Goal: Contribute content: Add original content to the website for others to see

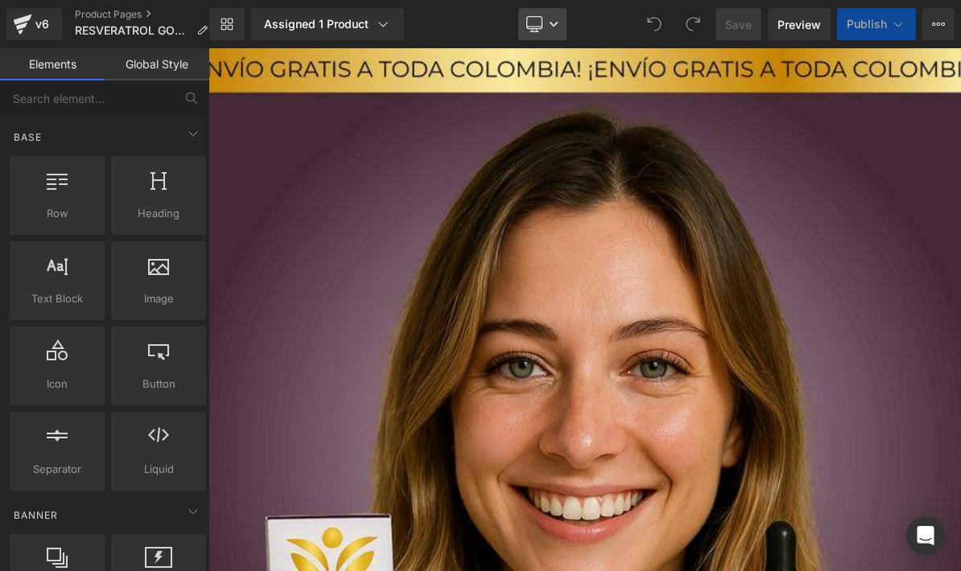
click at [547, 31] on link "Desktop" at bounding box center [542, 24] width 48 height 32
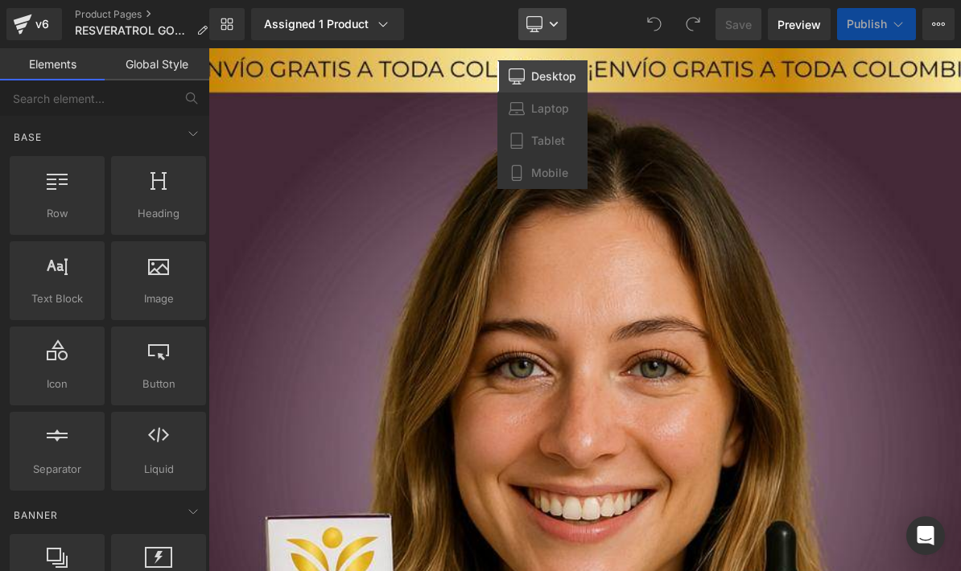
click at [551, 31] on link "Desktop" at bounding box center [542, 24] width 48 height 32
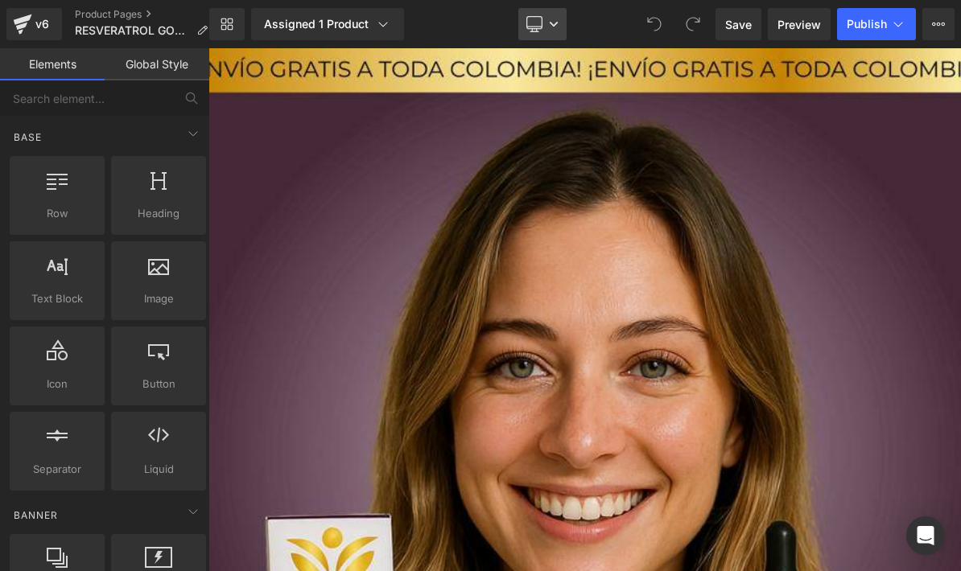
click at [553, 31] on link "Desktop" at bounding box center [542, 24] width 48 height 32
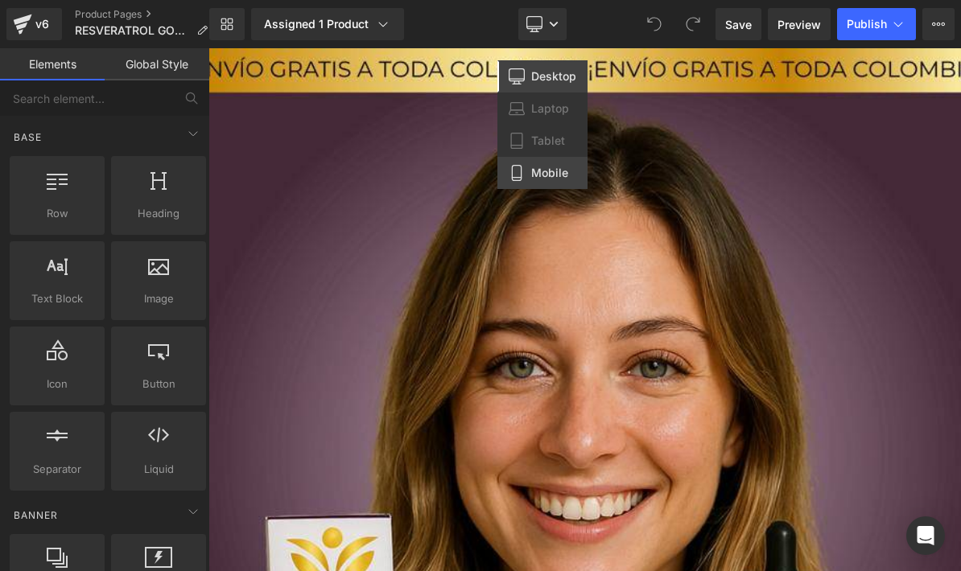
click at [550, 172] on span "Mobile" at bounding box center [549, 173] width 37 height 14
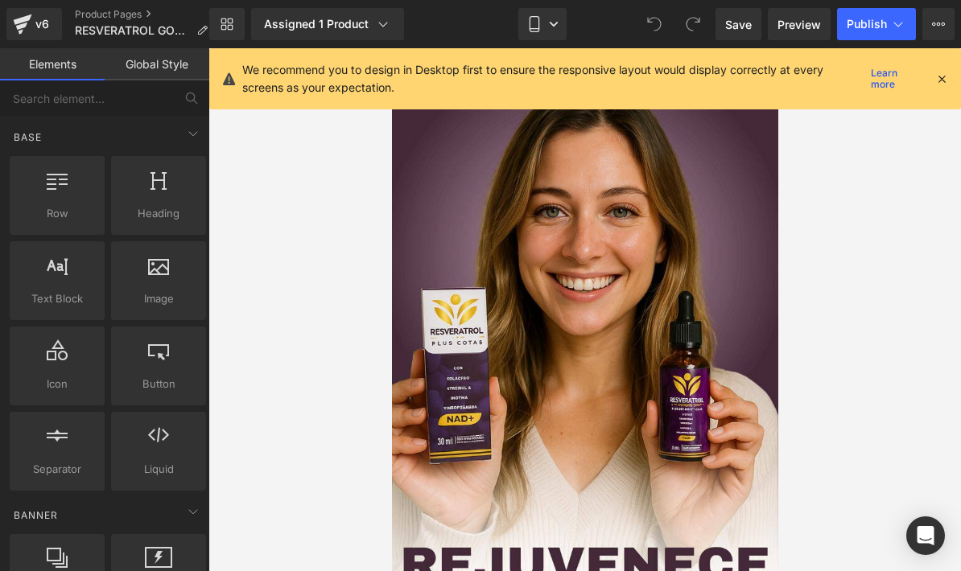
click at [942, 75] on icon at bounding box center [941, 79] width 14 height 14
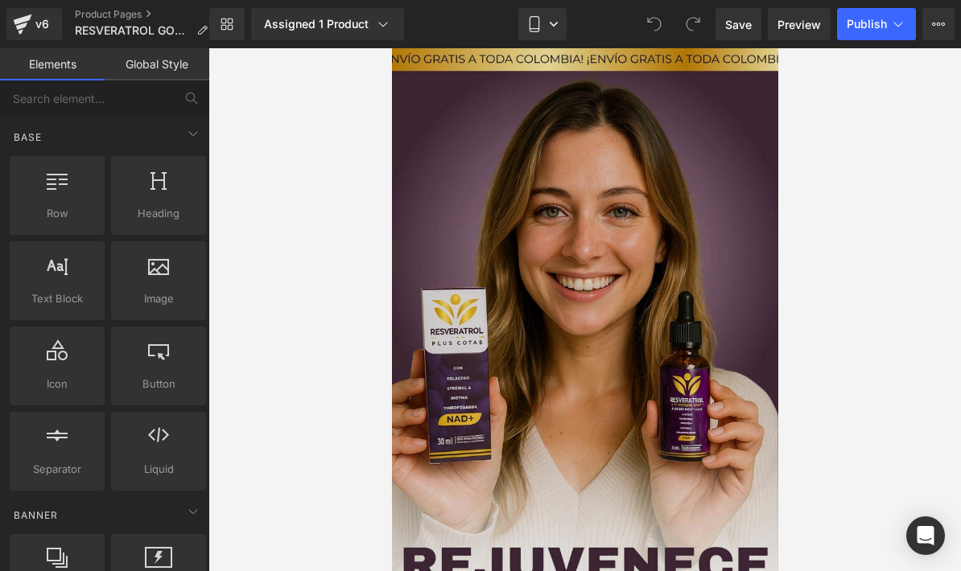
click at [677, 266] on img at bounding box center [584, 391] width 386 height 686
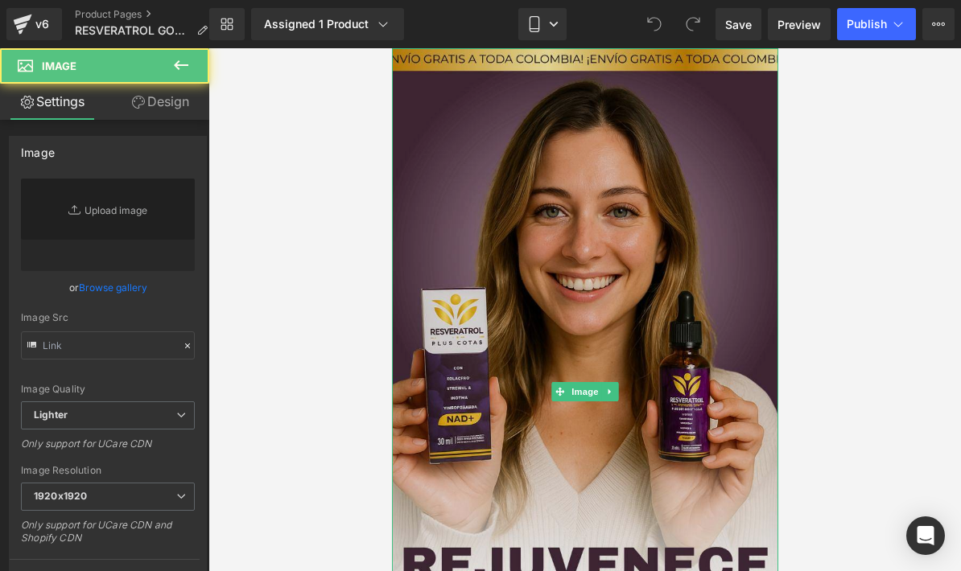
type input "[URL][DOMAIN_NAME]"
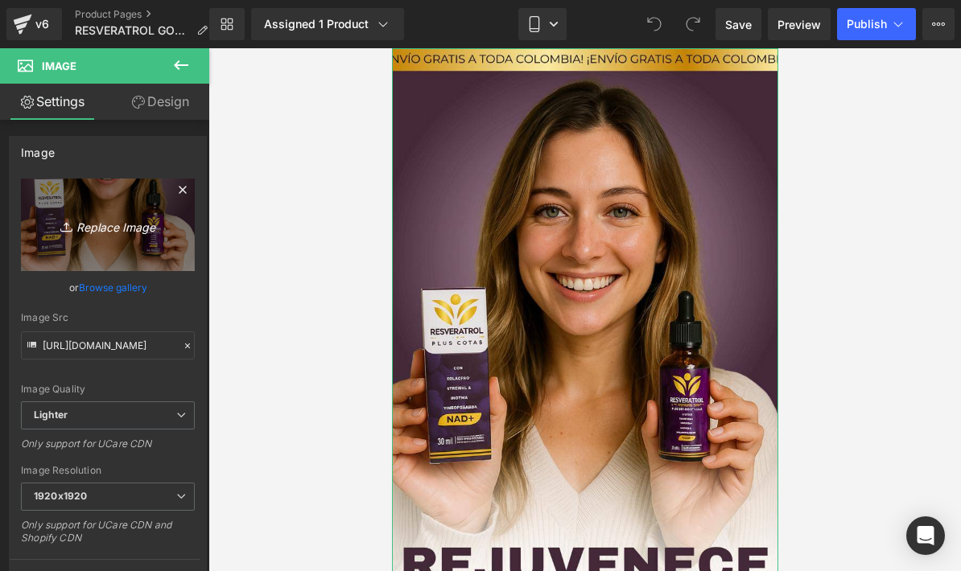
click at [72, 235] on icon "Replace Image" at bounding box center [107, 225] width 129 height 20
type input "C:\fakepath\Copia de ¡SOLO 15 UNIDADES DISPONIBLES! ¡SOLO 15 UNIDADES DISPONIBL…"
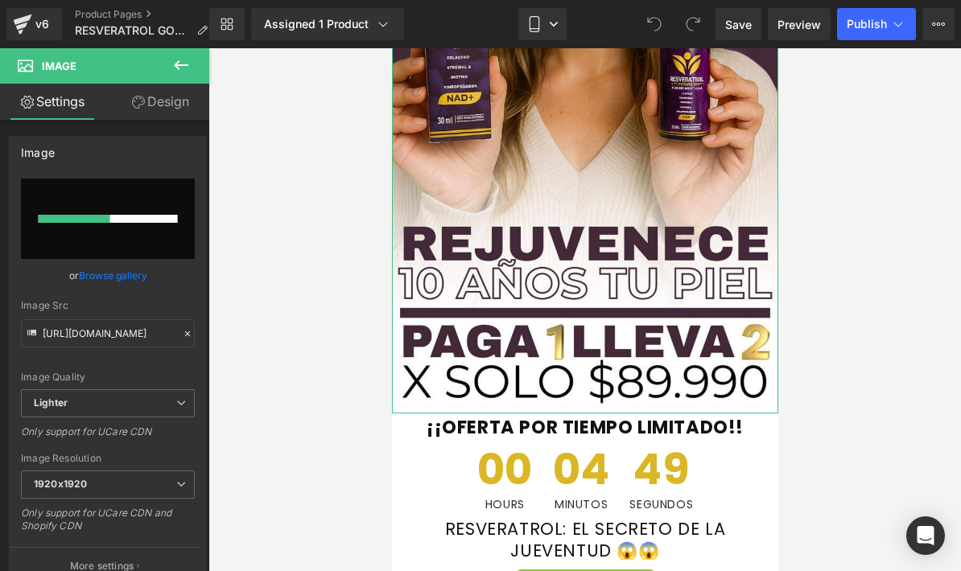
scroll to position [322, 0]
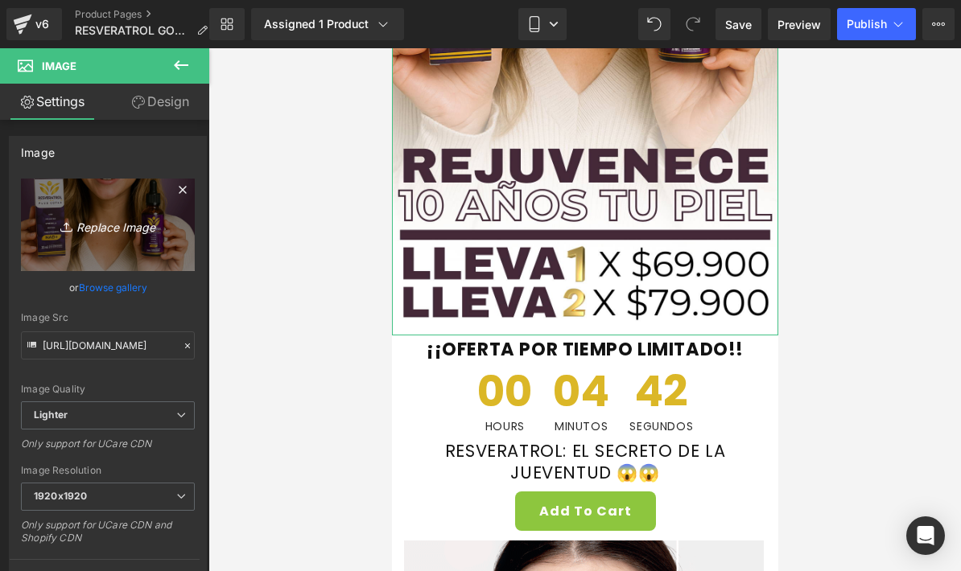
type input "[URL][DOMAIN_NAME]"
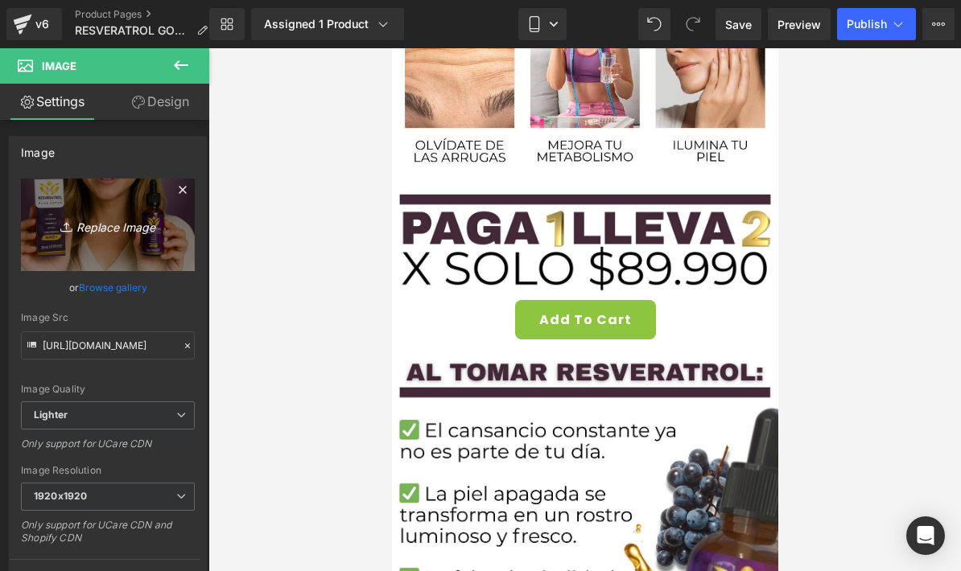
scroll to position [1680, 0]
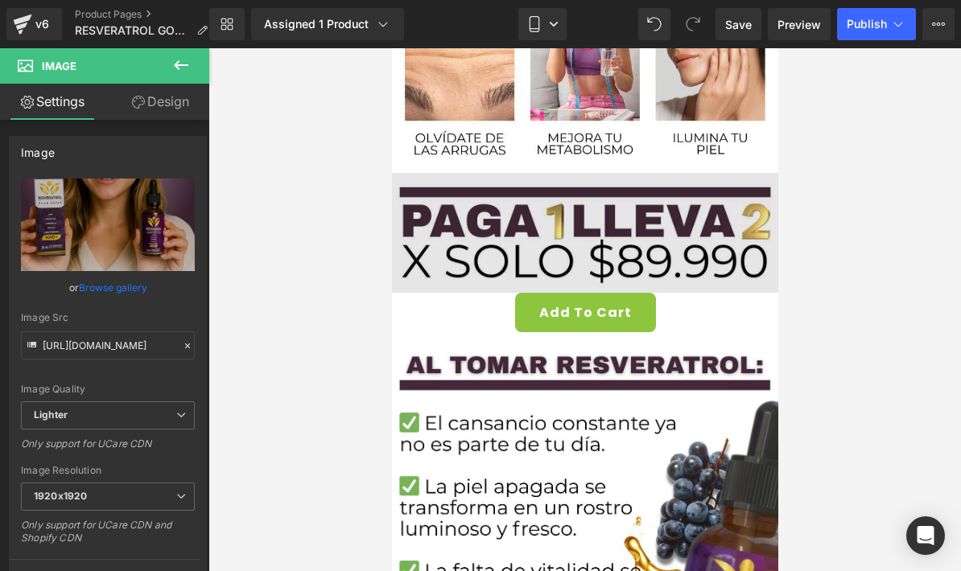
click at [613, 237] on icon at bounding box center [609, 234] width 9 height 10
click at [628, 239] on link at bounding box center [634, 233] width 17 height 19
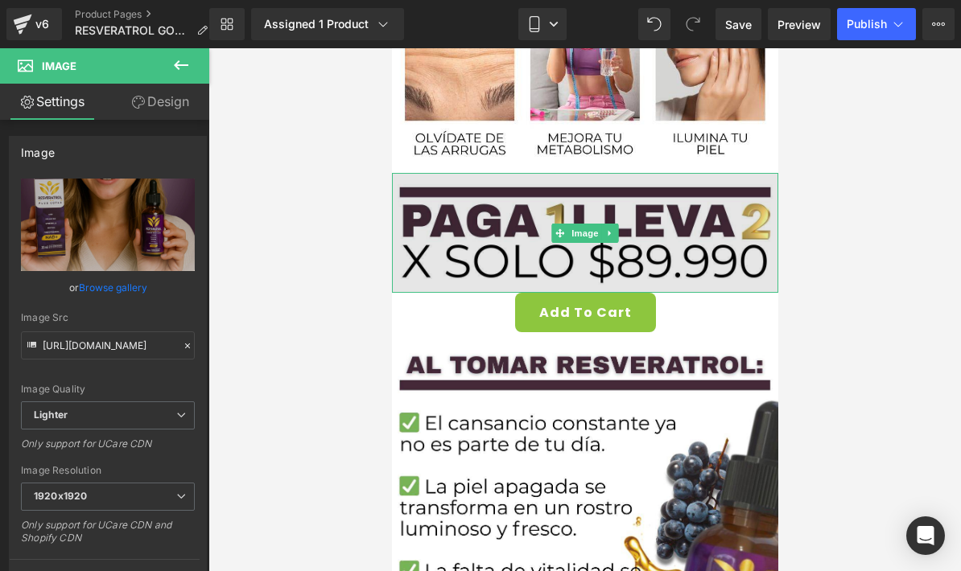
click at [653, 251] on img at bounding box center [584, 233] width 386 height 120
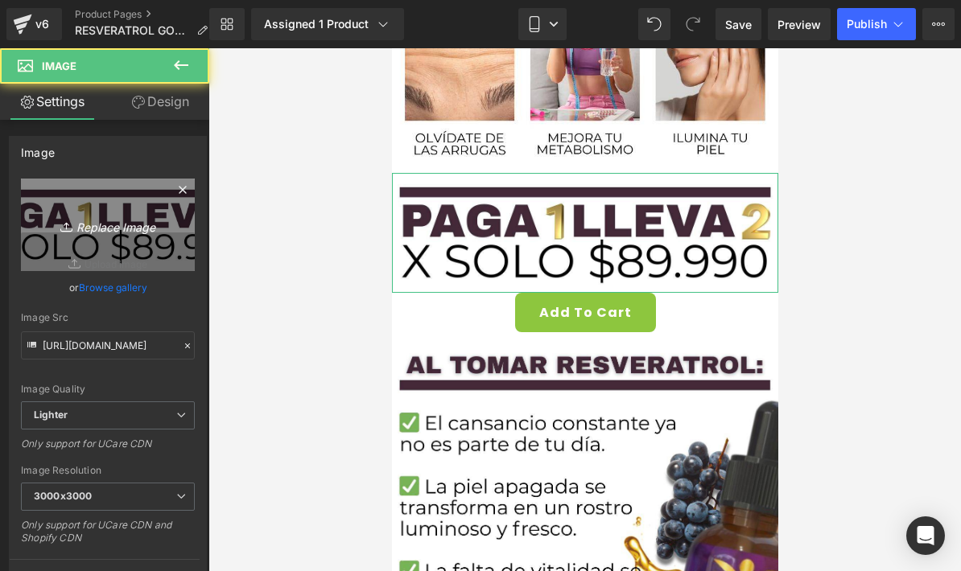
click at [64, 216] on icon "Replace Image" at bounding box center [107, 225] width 129 height 20
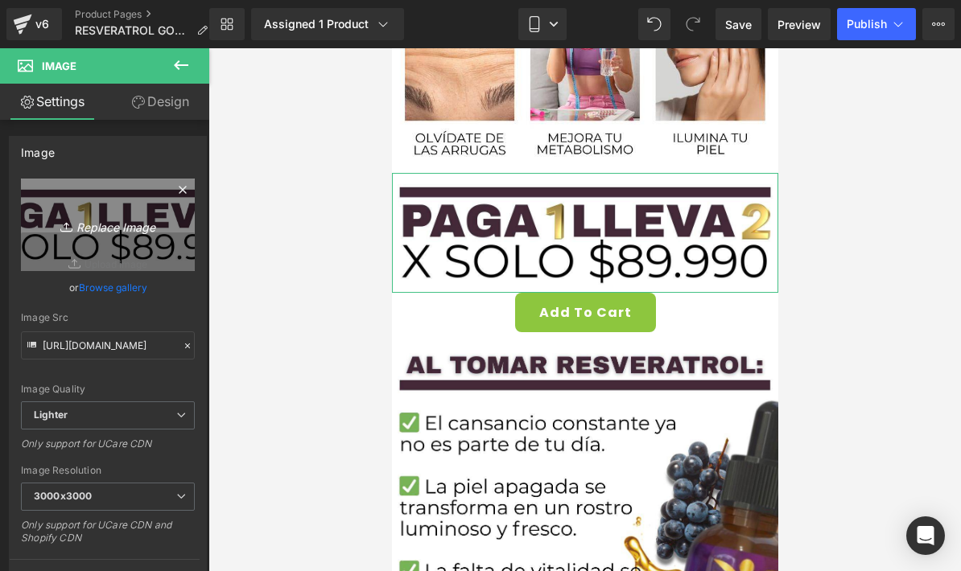
type input "C:\fakepath\Copia de ¡SOLO 15 UNIDADES DISPONIBLES! ¡SOLO 15 UNIDADES DISPONIBL…"
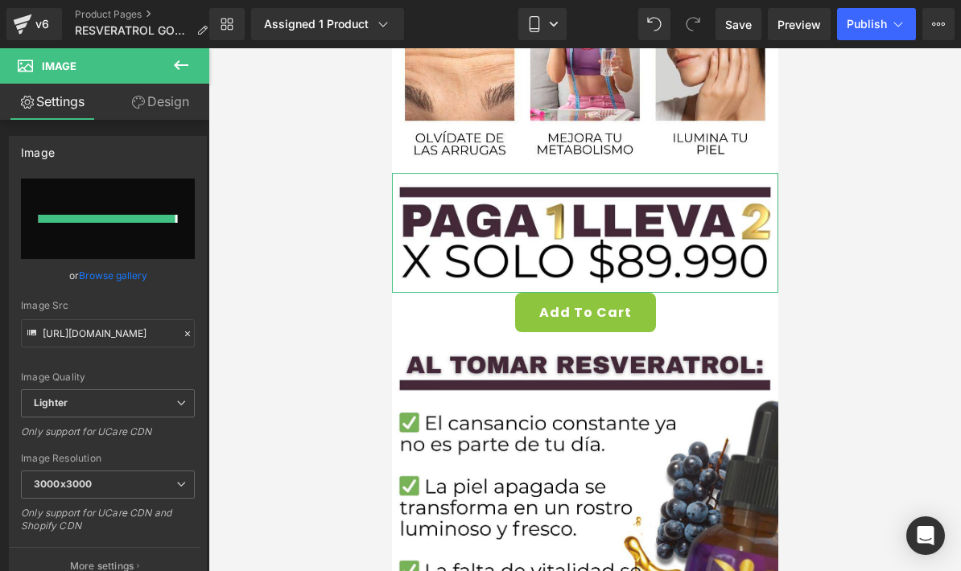
type input "[URL][DOMAIN_NAME]"
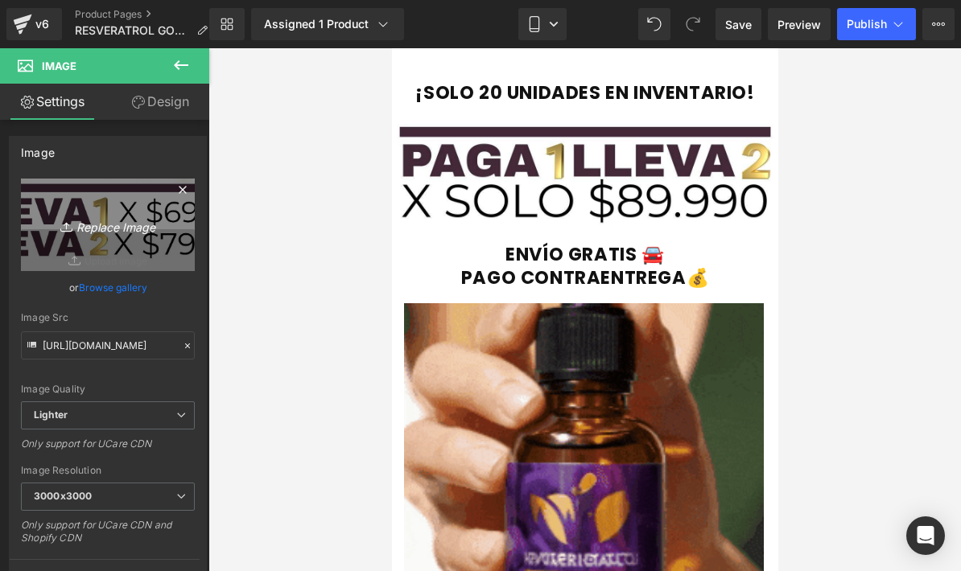
scroll to position [3685, 0]
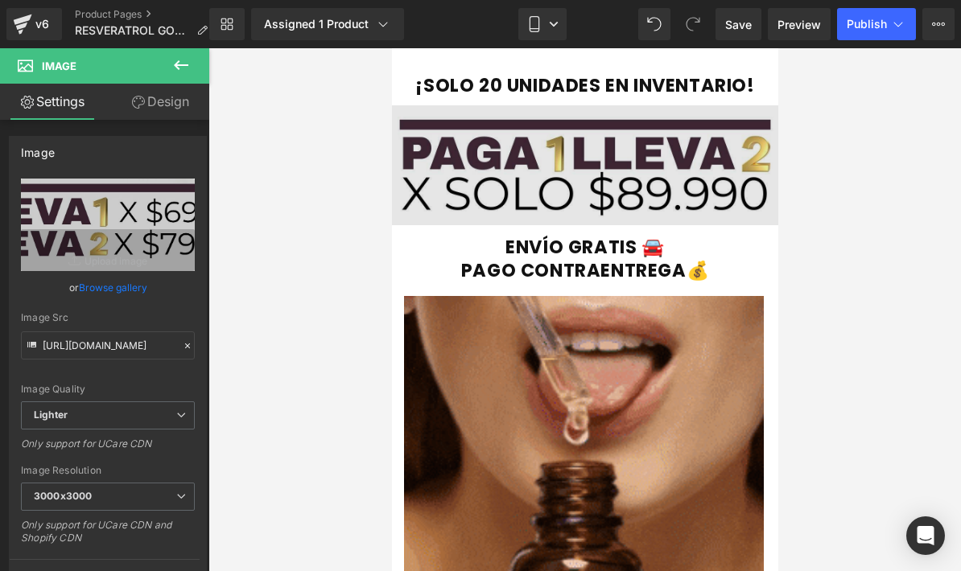
click at [722, 183] on img at bounding box center [584, 170] width 386 height 130
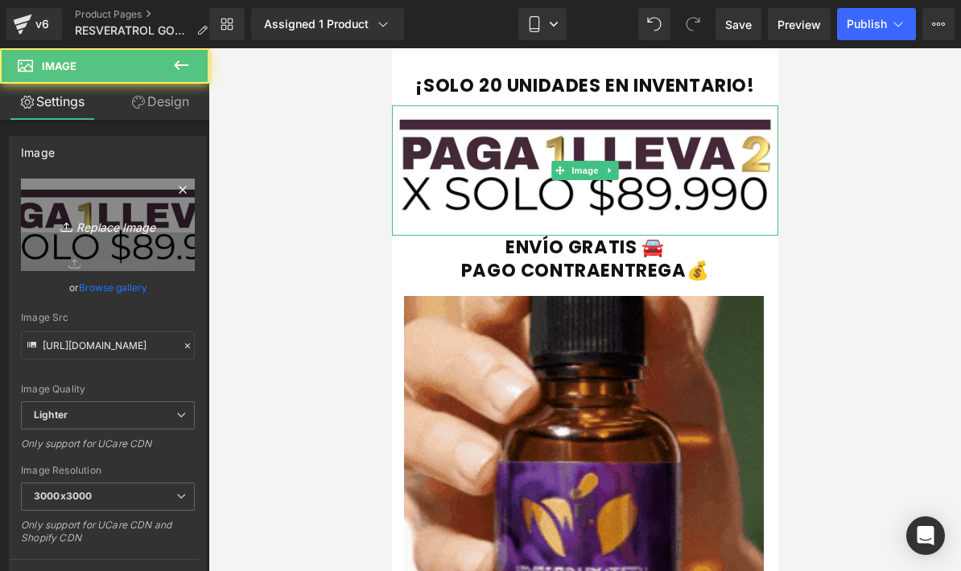
click at [55, 217] on icon "Replace Image" at bounding box center [107, 225] width 129 height 20
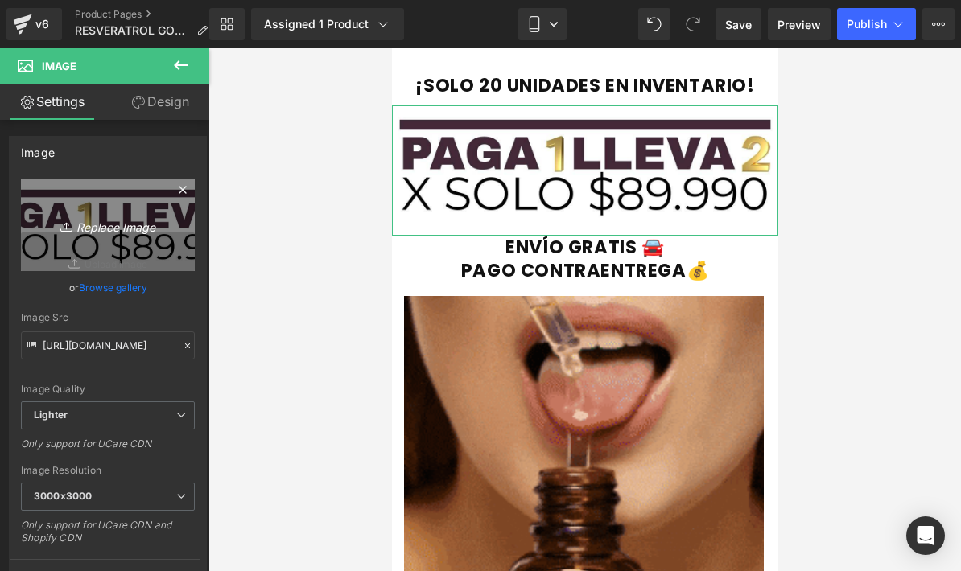
type input "C:\fakepath\Copia de ¡SOLO 15 UNIDADES DISPONIBLES! ¡SOLO 15 UNIDADES DISPONIBL…"
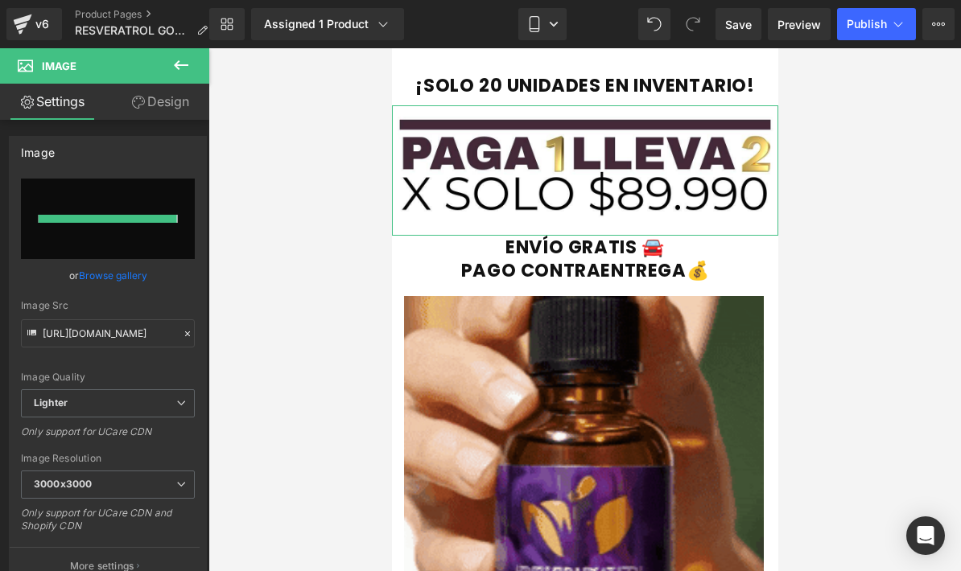
type input "[URL][DOMAIN_NAME]"
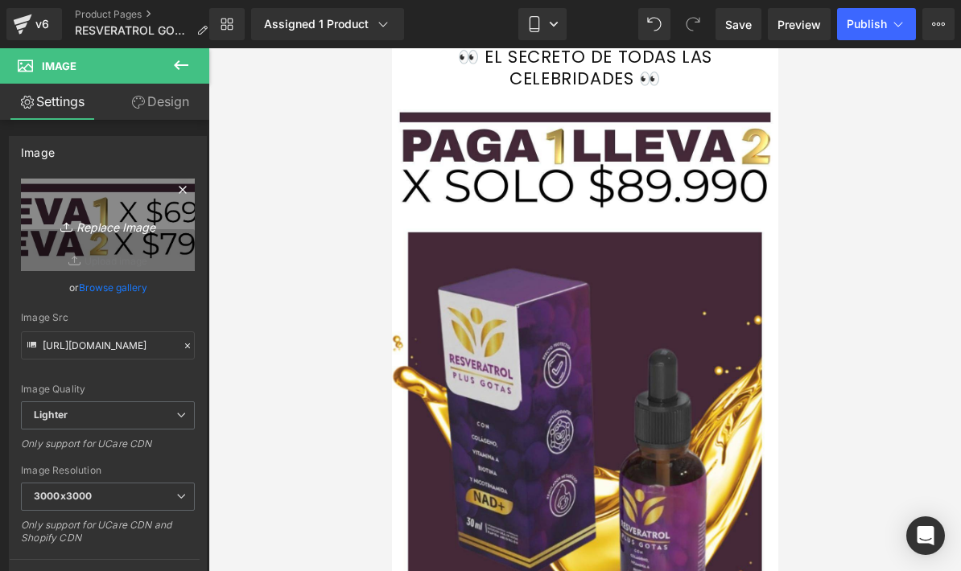
scroll to position [4399, 0]
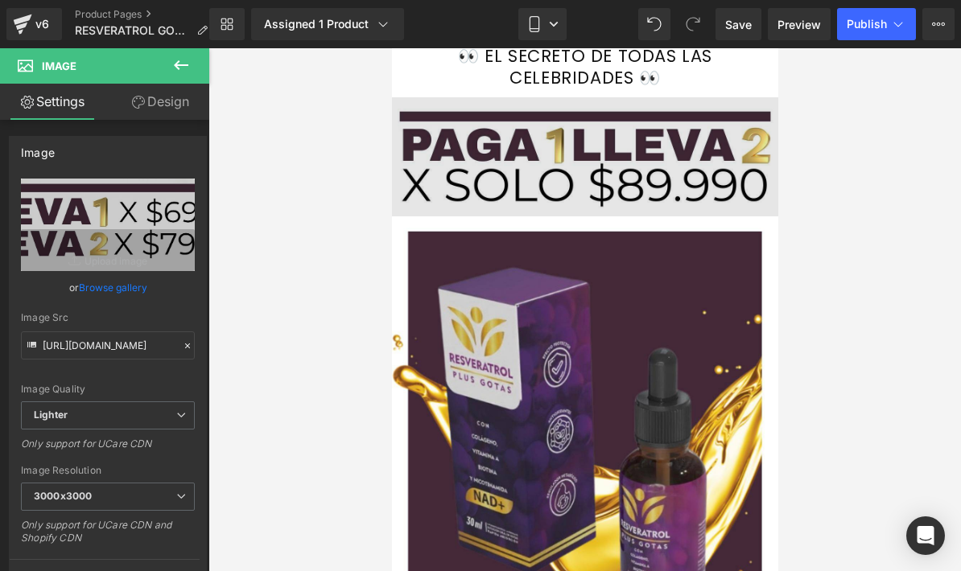
click at [708, 168] on img at bounding box center [584, 157] width 386 height 120
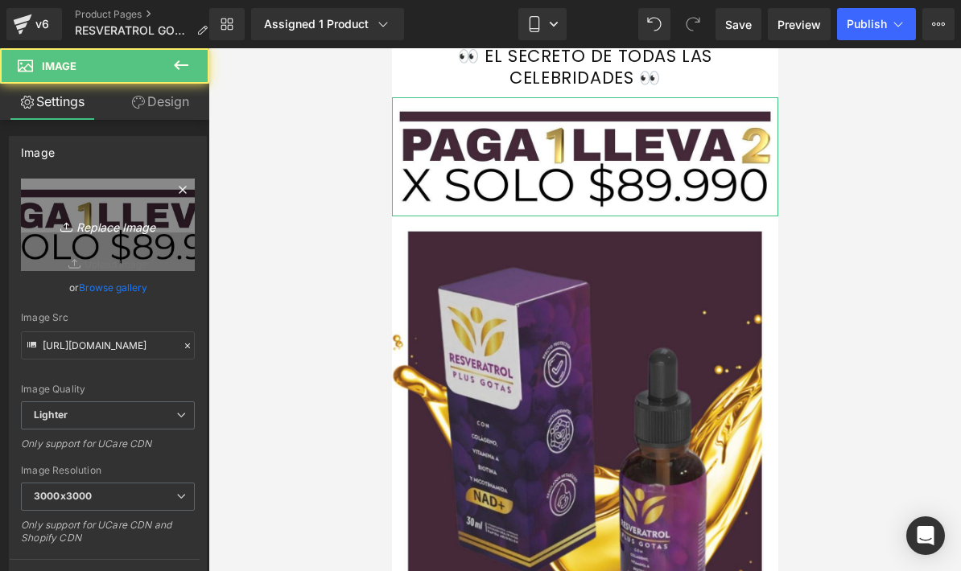
click at [74, 224] on icon at bounding box center [68, 227] width 16 height 16
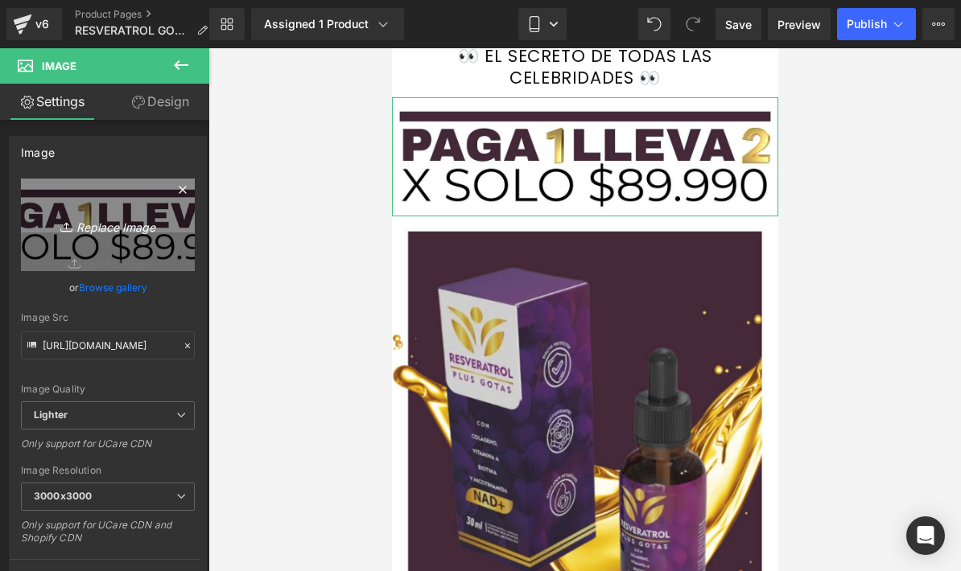
type input "C:\fakepath\Copia de ¡SOLO 15 UNIDADES DISPONIBLES! ¡SOLO 15 UNIDADES DISPONIBL…"
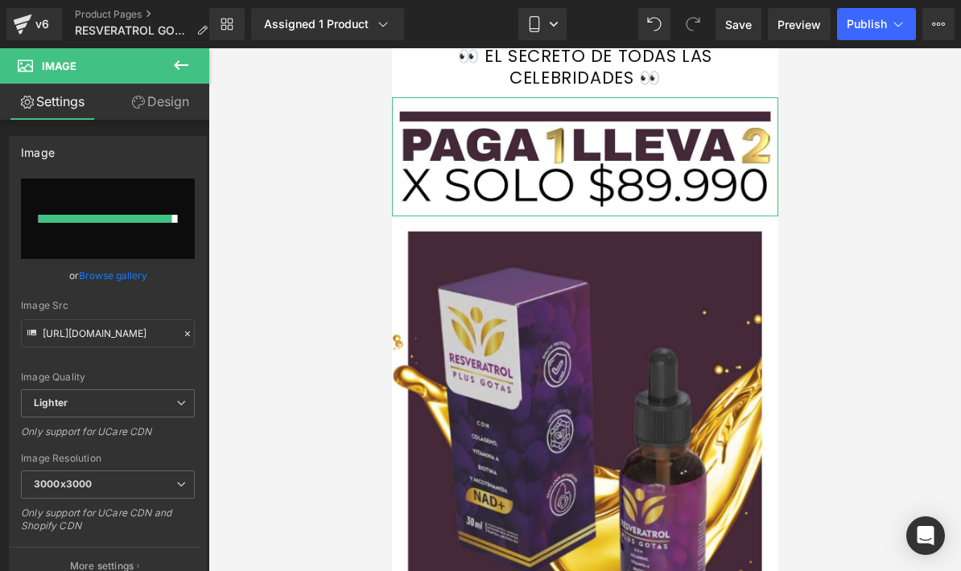
type input "[URL][DOMAIN_NAME]"
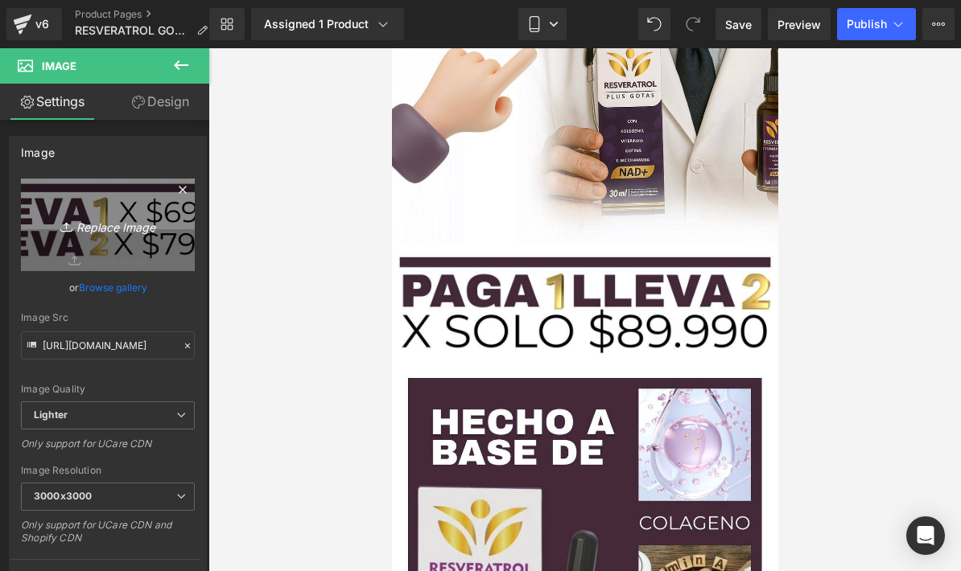
scroll to position [5608, 0]
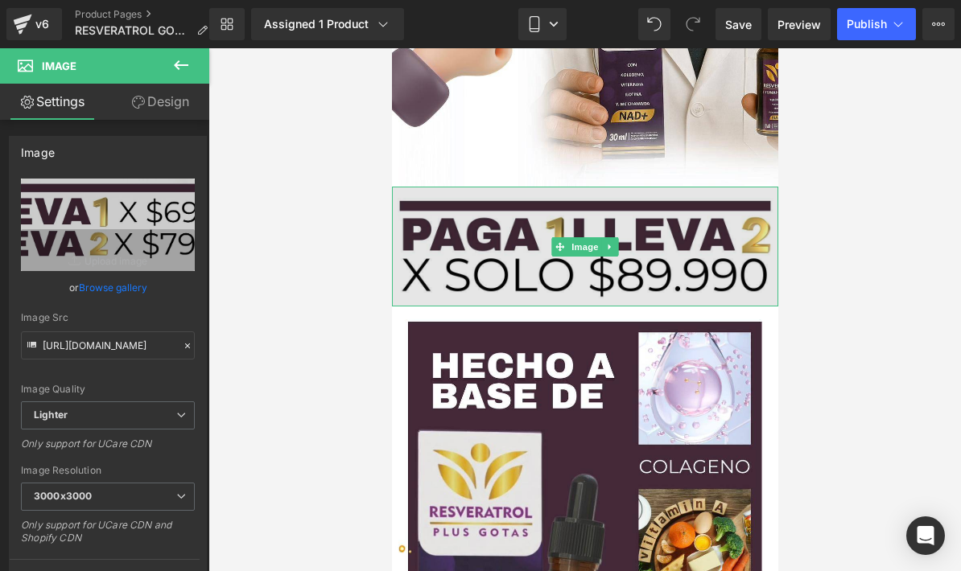
click at [710, 252] on img at bounding box center [584, 247] width 386 height 120
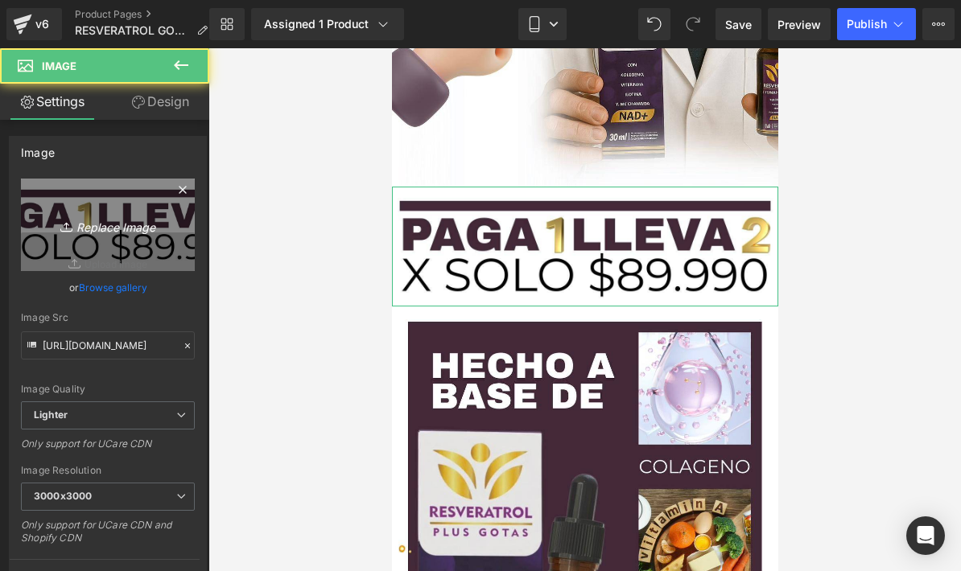
click at [47, 208] on link "Replace Image" at bounding box center [108, 225] width 174 height 93
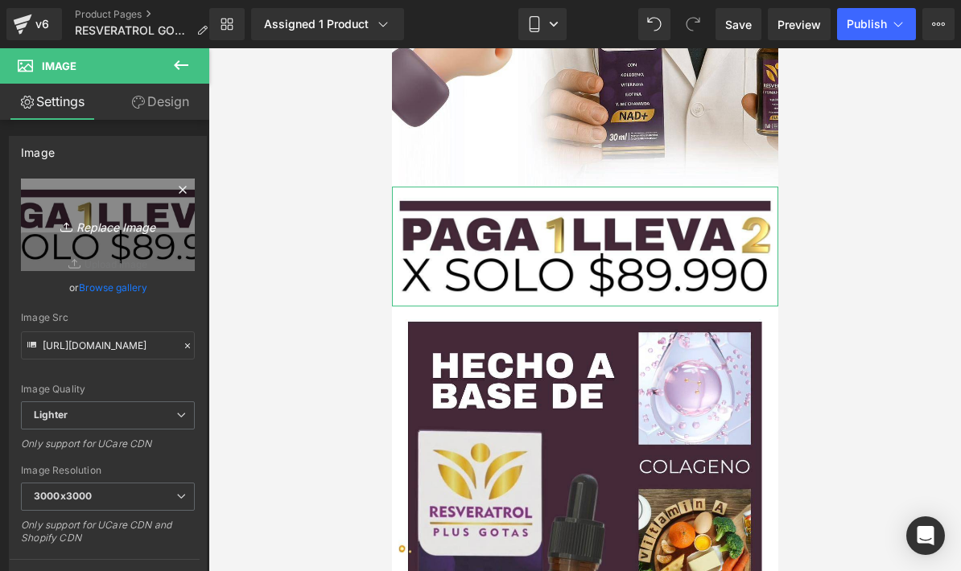
type input "C:\fakepath\Copia de ¡SOLO 15 UNIDADES DISPONIBLES! ¡SOLO 15 UNIDADES DISPONIBL…"
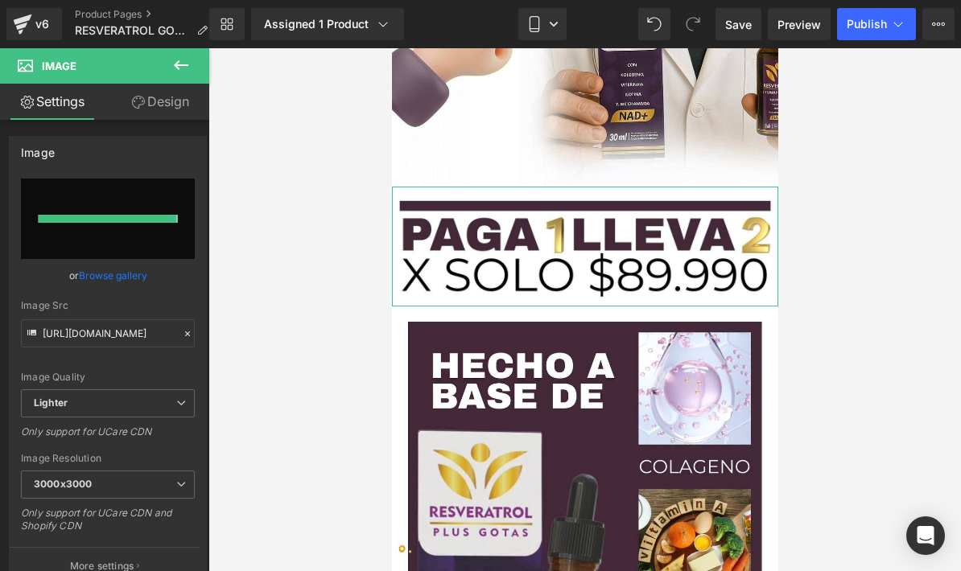
type input "[URL][DOMAIN_NAME]"
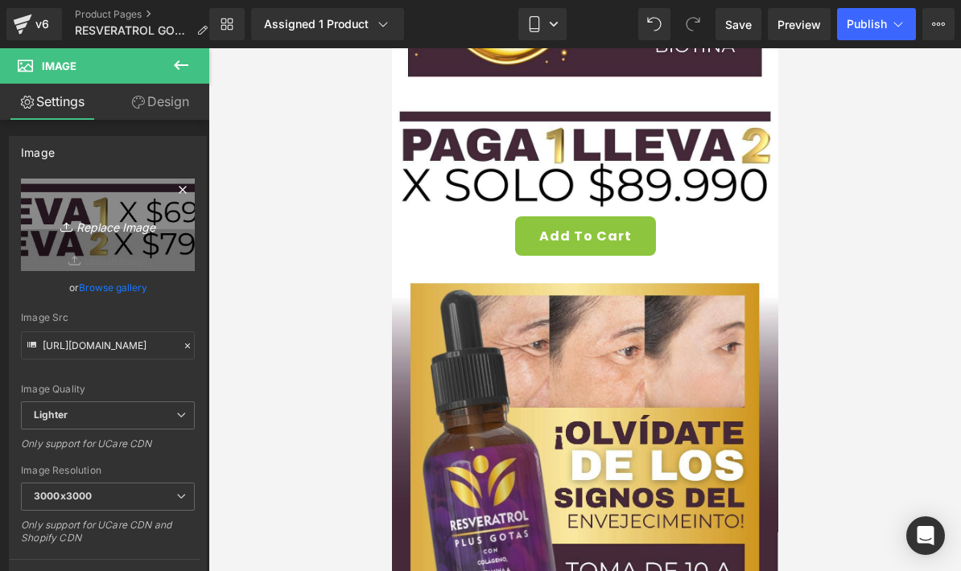
scroll to position [6332, 0]
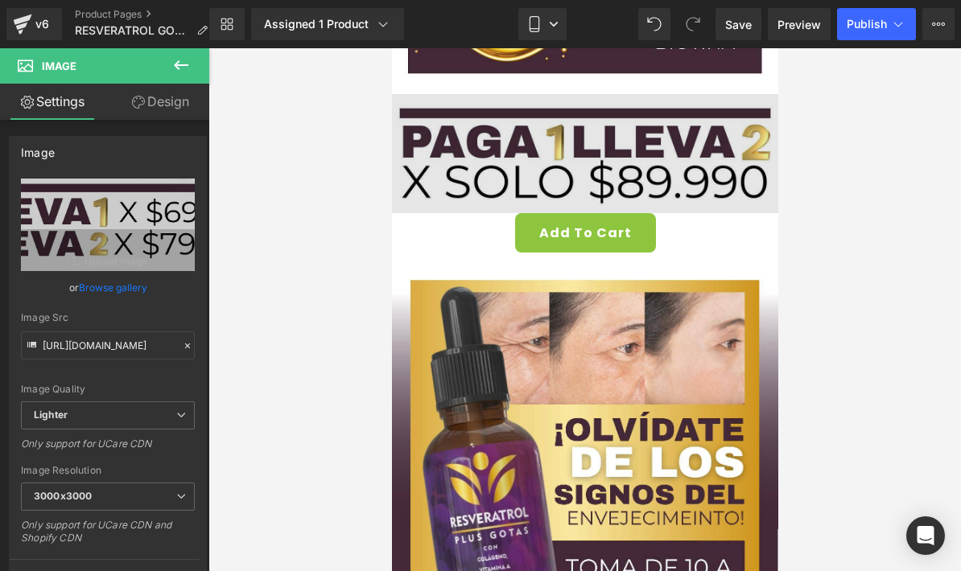
click at [711, 175] on img at bounding box center [584, 154] width 386 height 120
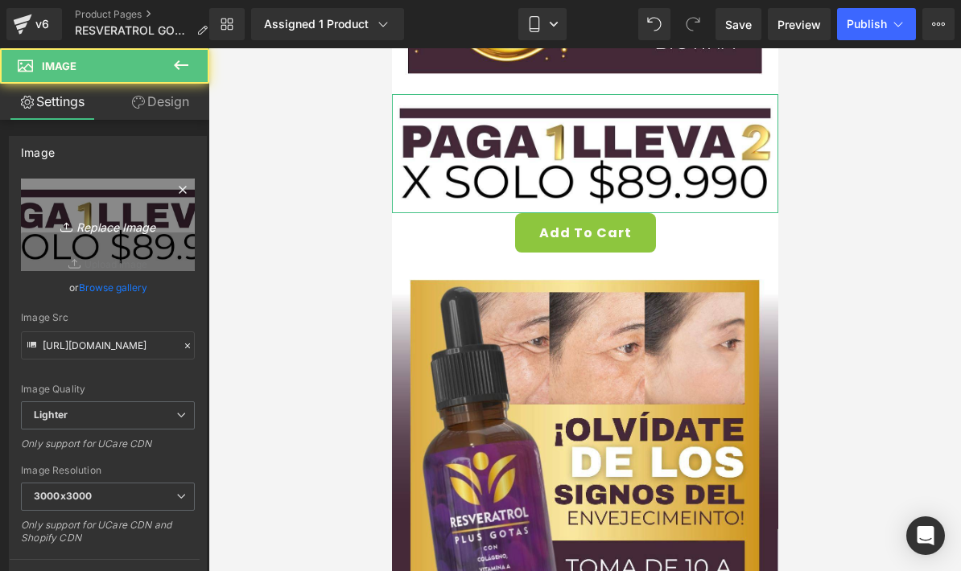
click at [47, 216] on icon "Replace Image" at bounding box center [107, 225] width 129 height 20
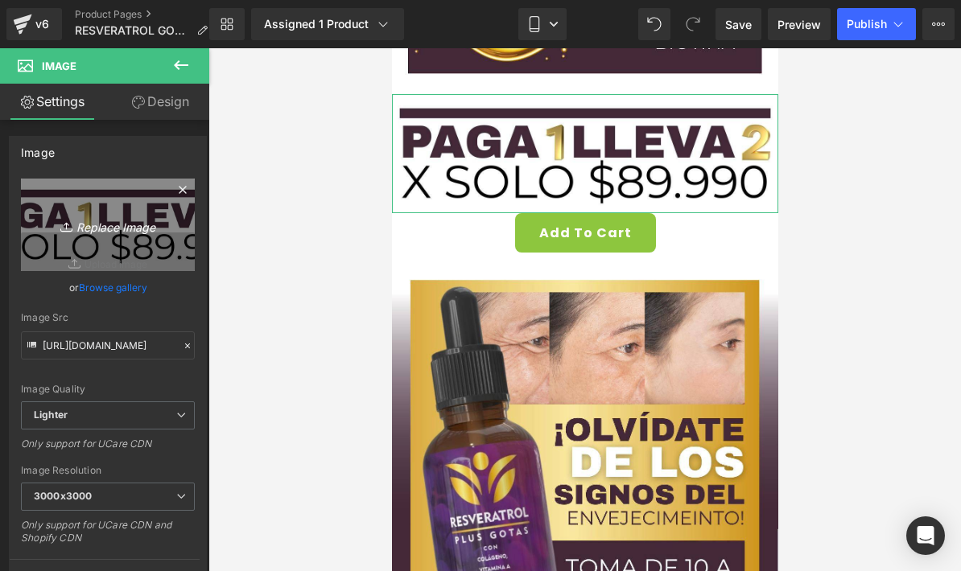
type input "C:\fakepath\Copia de ¡SOLO 15 UNIDADES DISPONIBLES! ¡SOLO 15 UNIDADES DISPONIBL…"
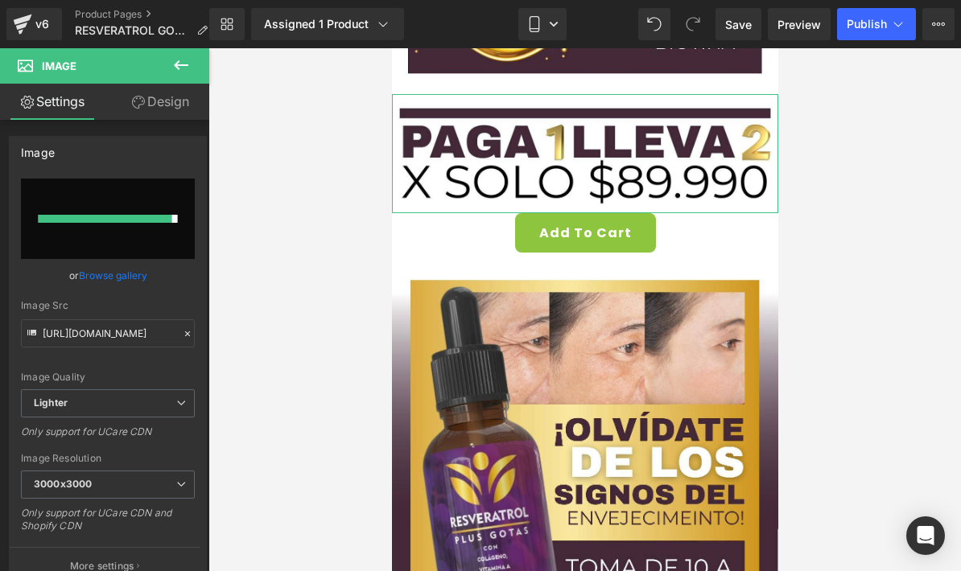
type input "[URL][DOMAIN_NAME]"
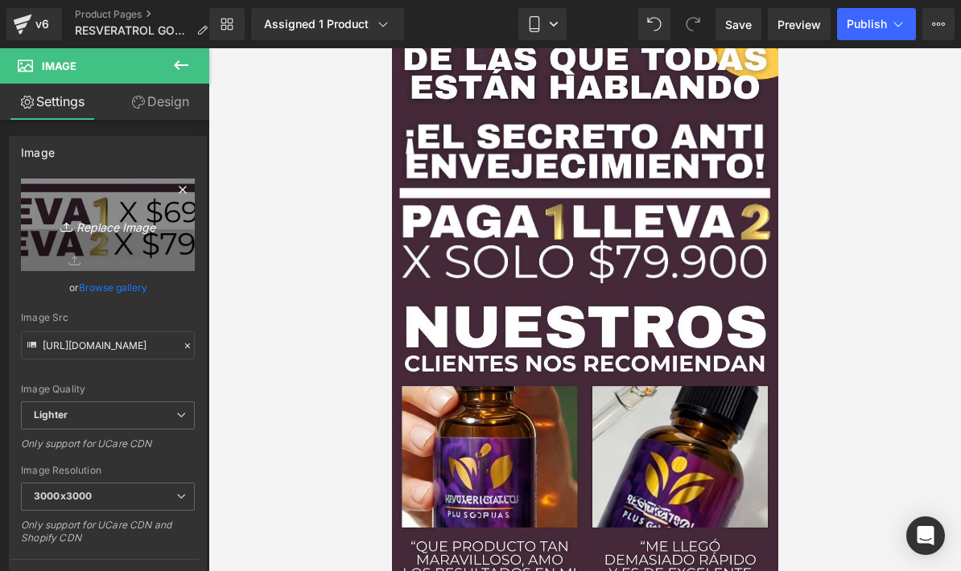
scroll to position [8145, 0]
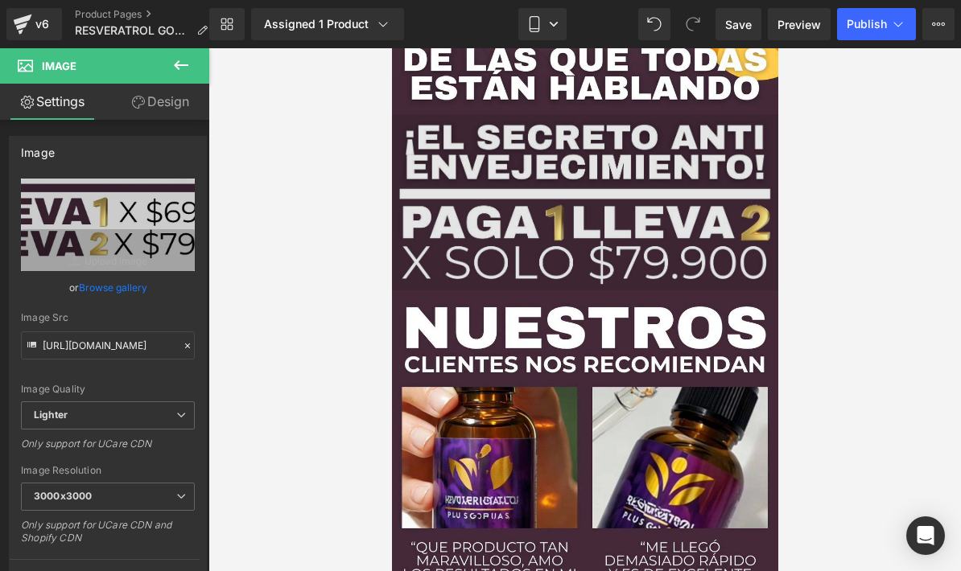
click at [654, 235] on img at bounding box center [584, 202] width 386 height 176
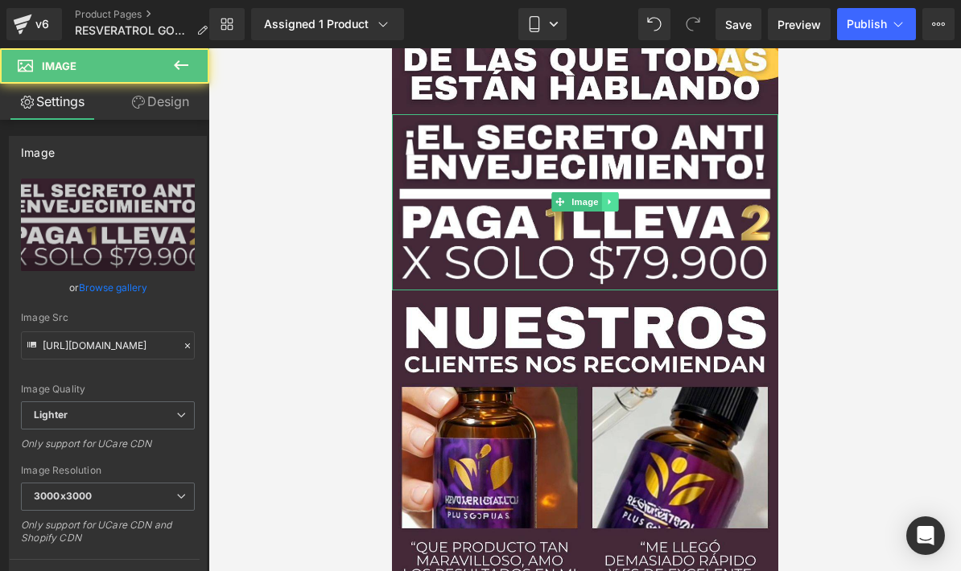
click at [610, 204] on icon at bounding box center [609, 202] width 9 height 10
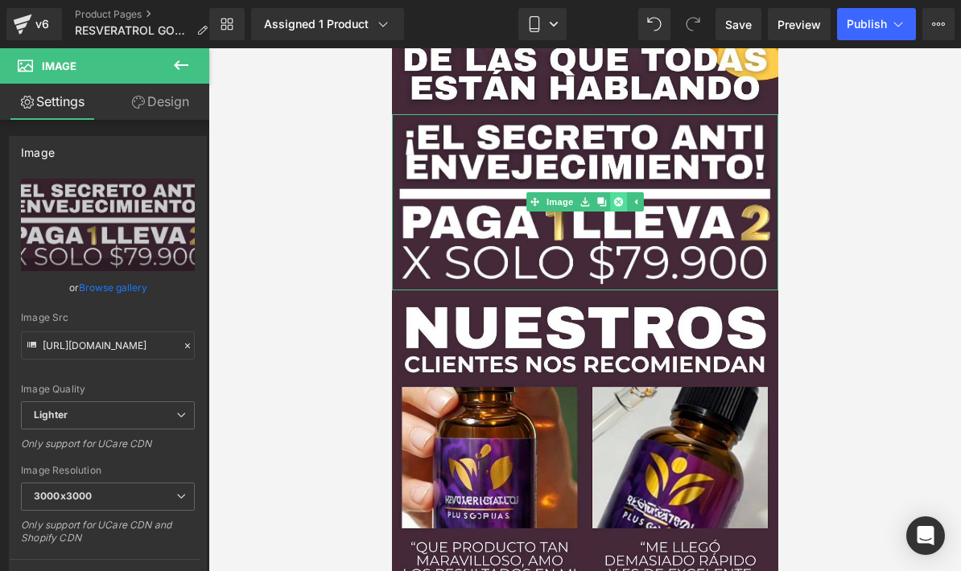
click at [622, 200] on icon at bounding box center [617, 202] width 9 height 9
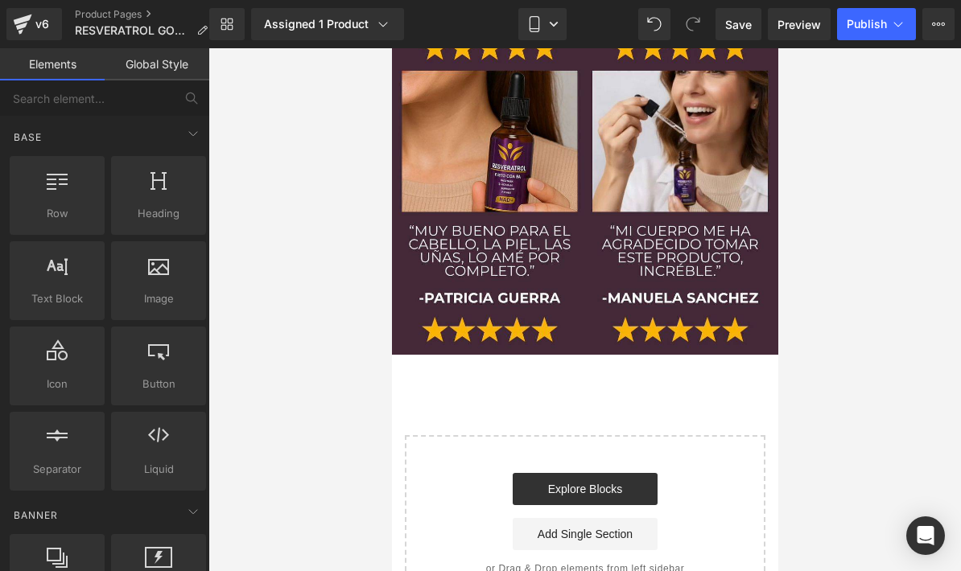
scroll to position [8566, 0]
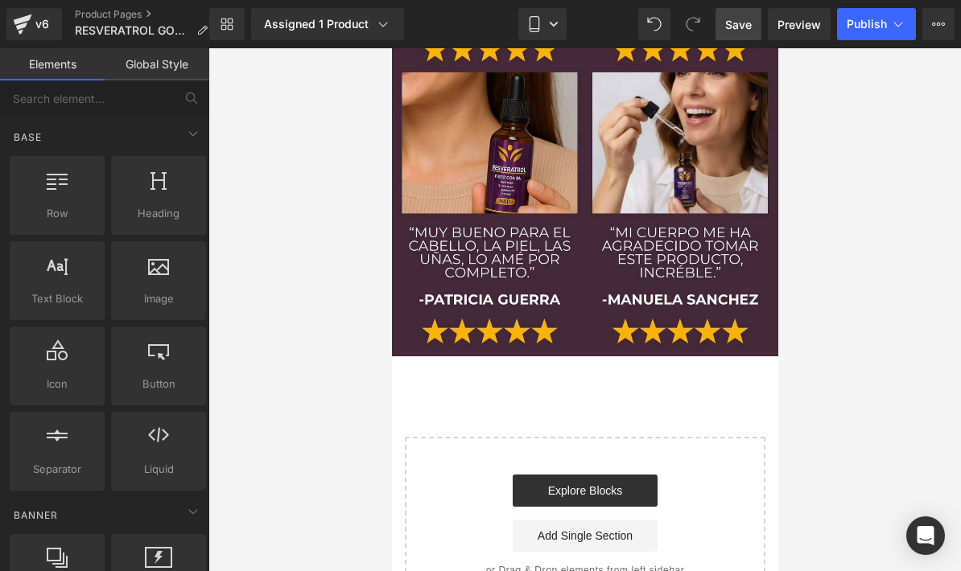
click at [746, 16] on span "Save" at bounding box center [738, 24] width 27 height 17
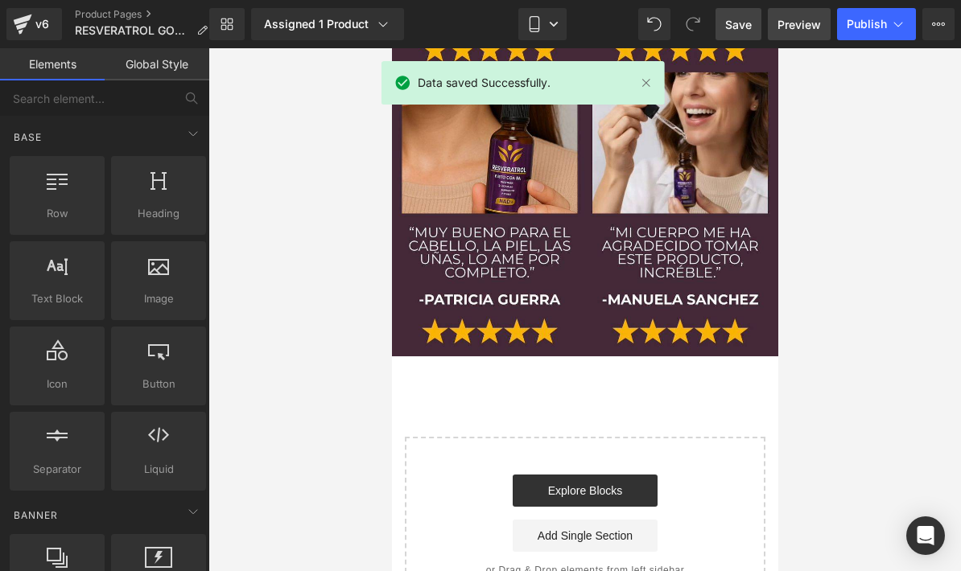
click at [813, 20] on span "Preview" at bounding box center [798, 24] width 43 height 17
